Goal: Information Seeking & Learning: Learn about a topic

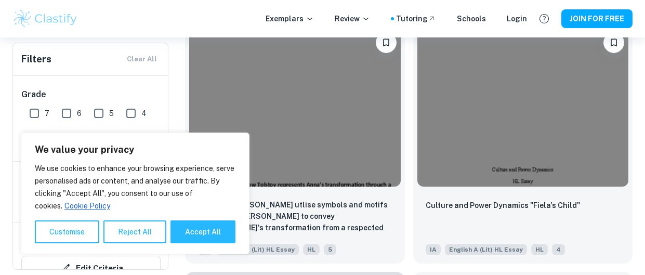
scroll to position [2312, 0]
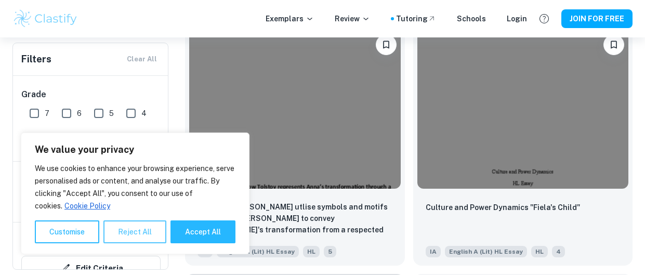
click at [133, 234] on button "Reject All" at bounding box center [134, 231] width 63 height 23
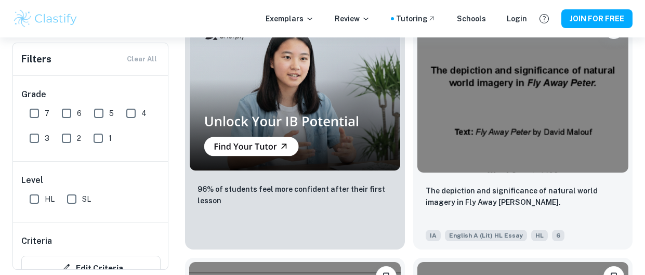
scroll to position [3045, 0]
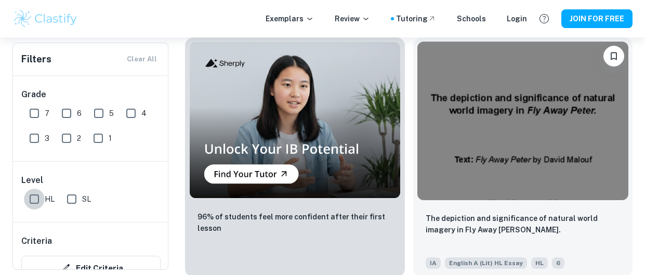
click at [36, 200] on input "HL" at bounding box center [34, 199] width 21 height 21
checkbox input "true"
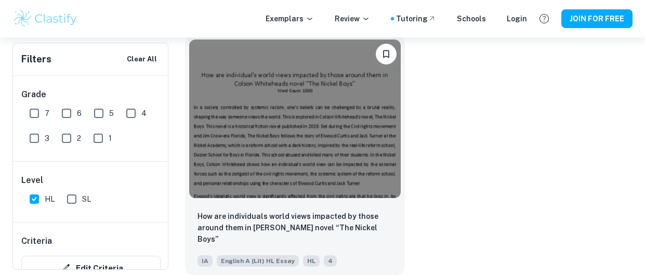
scroll to position [840, 0]
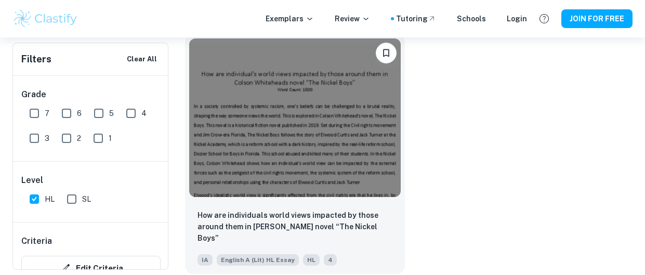
click at [311, 130] on img at bounding box center [295, 117] width 212 height 159
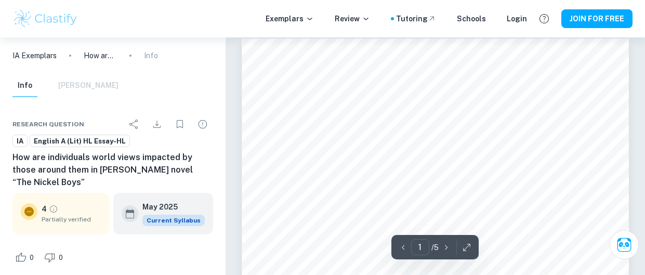
scroll to position [12, 0]
